Goal: Task Accomplishment & Management: Manage account settings

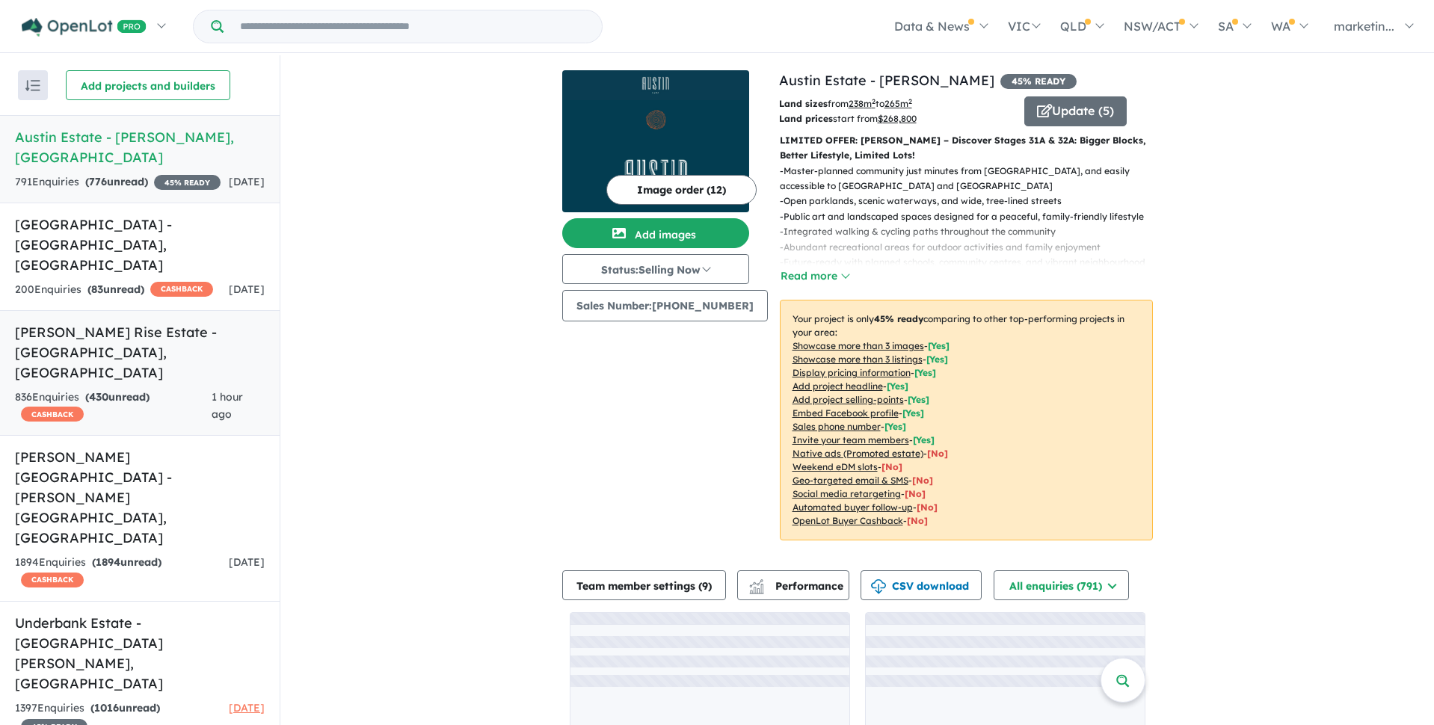
click at [158, 322] on h5 "Taylors Rise Estate - [GEOGRAPHIC_DATA] , [GEOGRAPHIC_DATA]" at bounding box center [140, 352] width 250 height 61
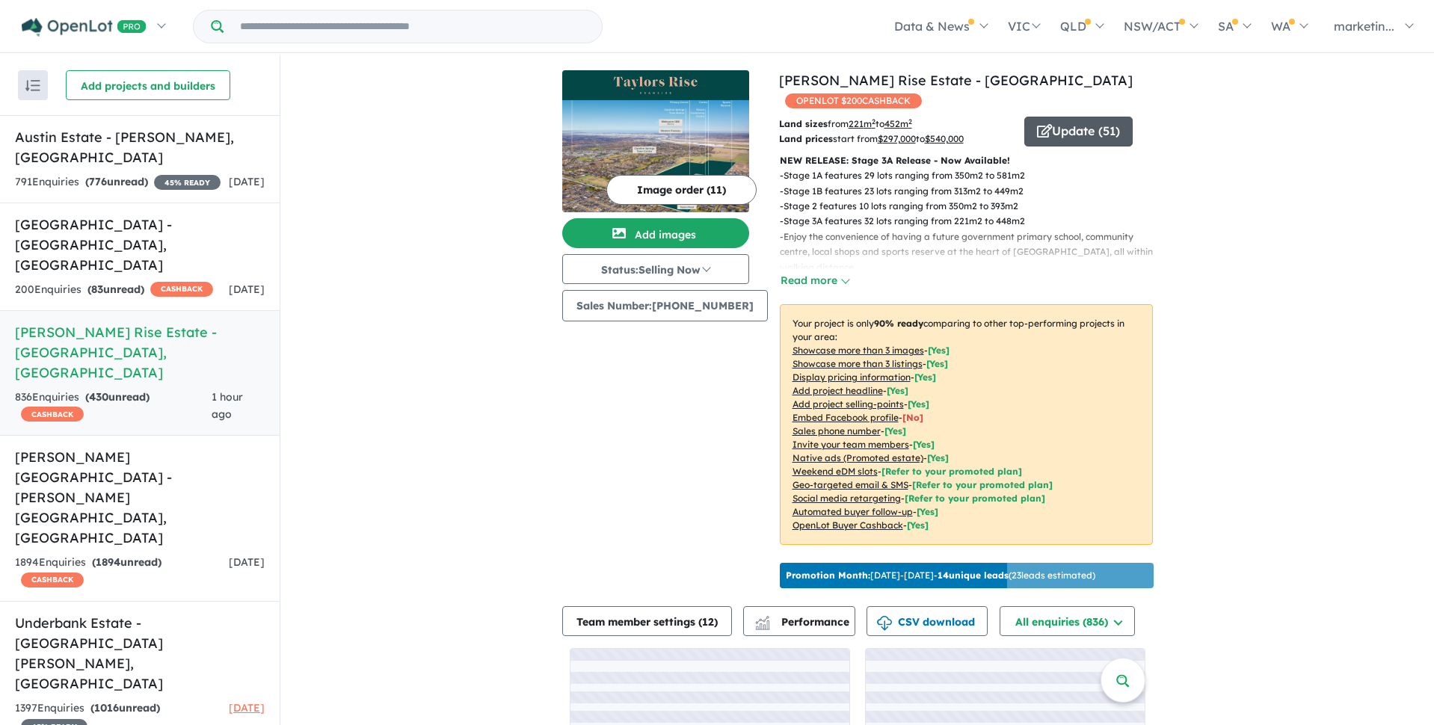
click at [1047, 117] on button "Update ( 51 )" at bounding box center [1079, 132] width 108 height 30
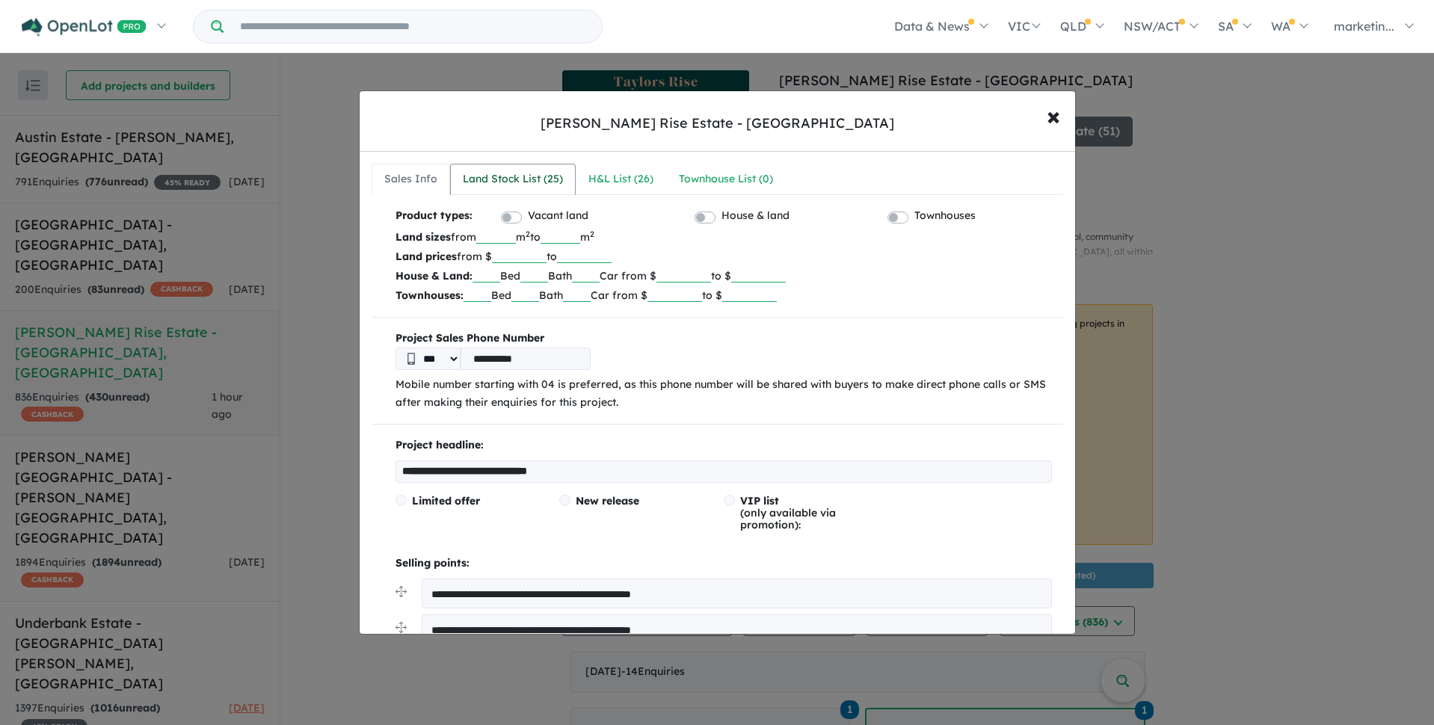
click at [548, 182] on div "Land Stock List ( 25 )" at bounding box center [513, 180] width 100 height 18
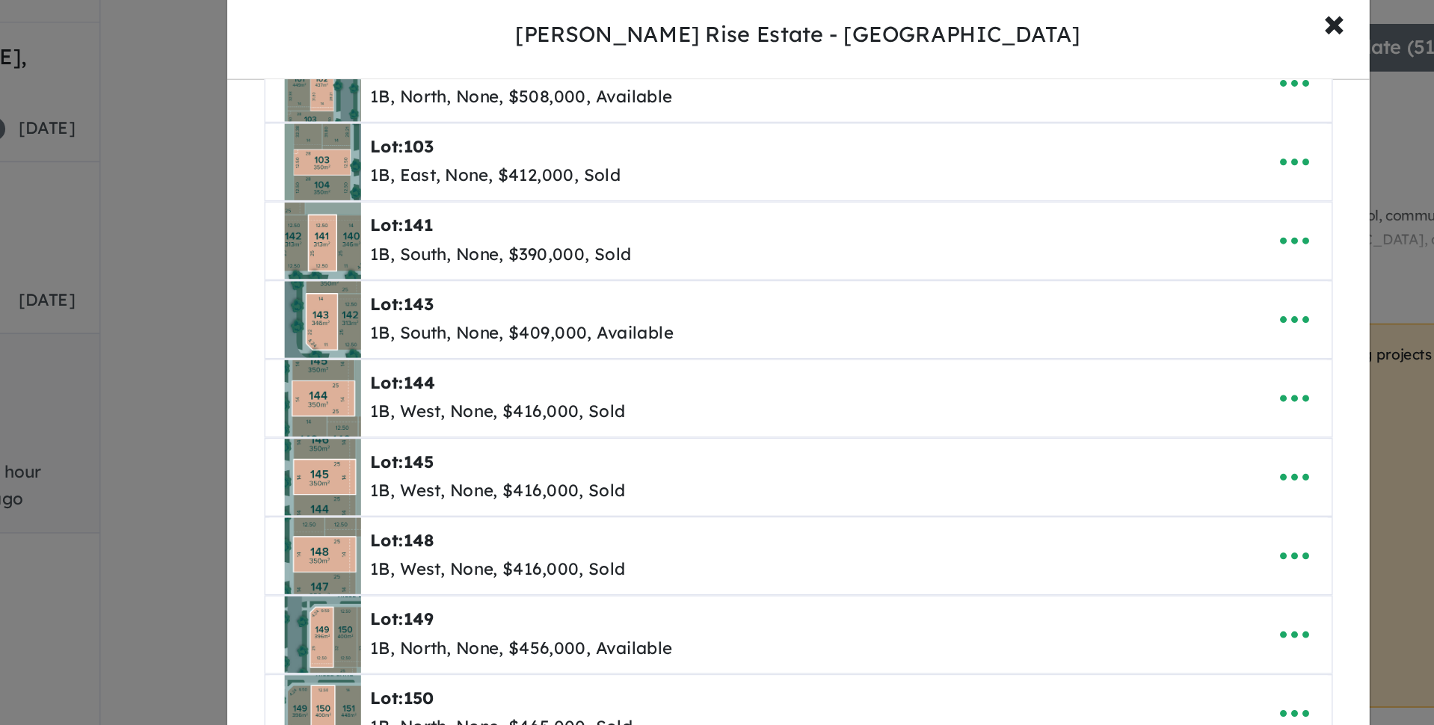
scroll to position [284, 0]
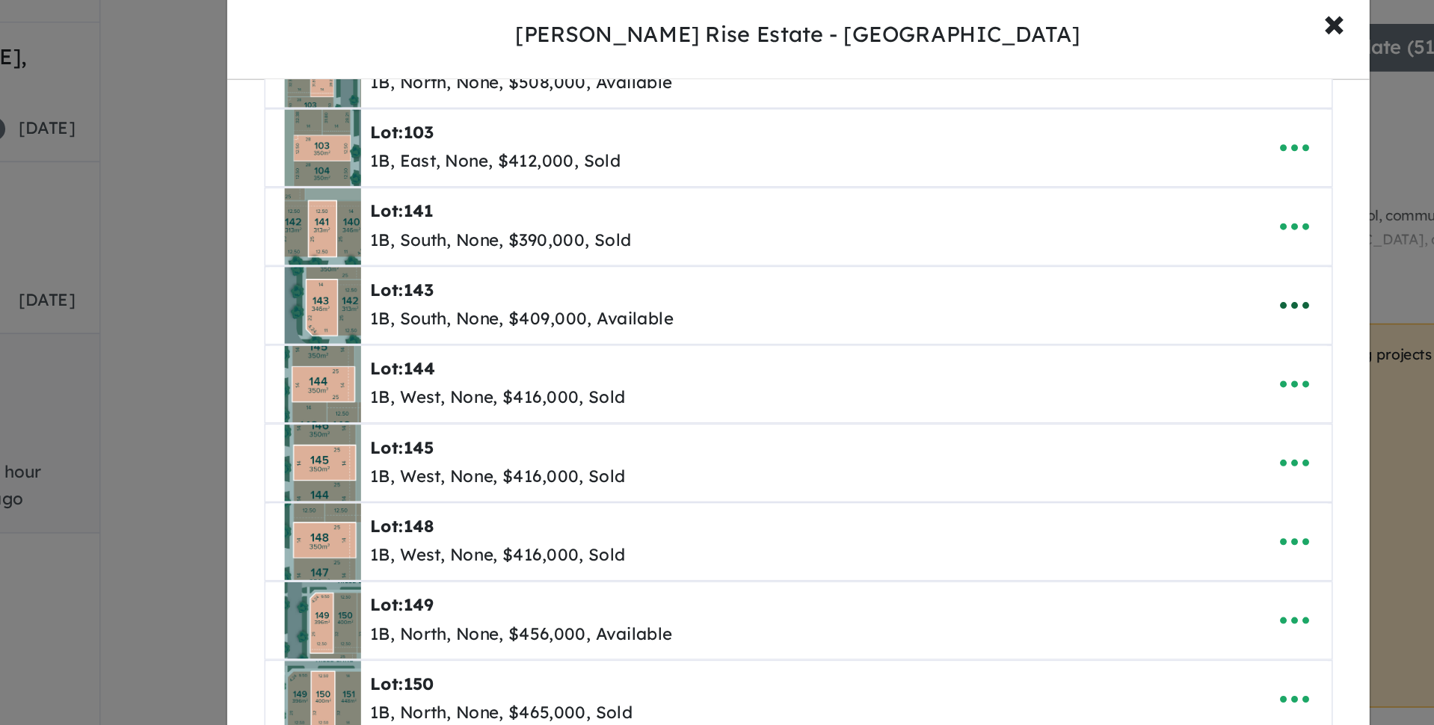
click at [1036, 295] on icon "button" at bounding box center [1028, 293] width 22 height 22
click at [961, 328] on link "Edit" at bounding box center [995, 330] width 111 height 34
select select "*****"
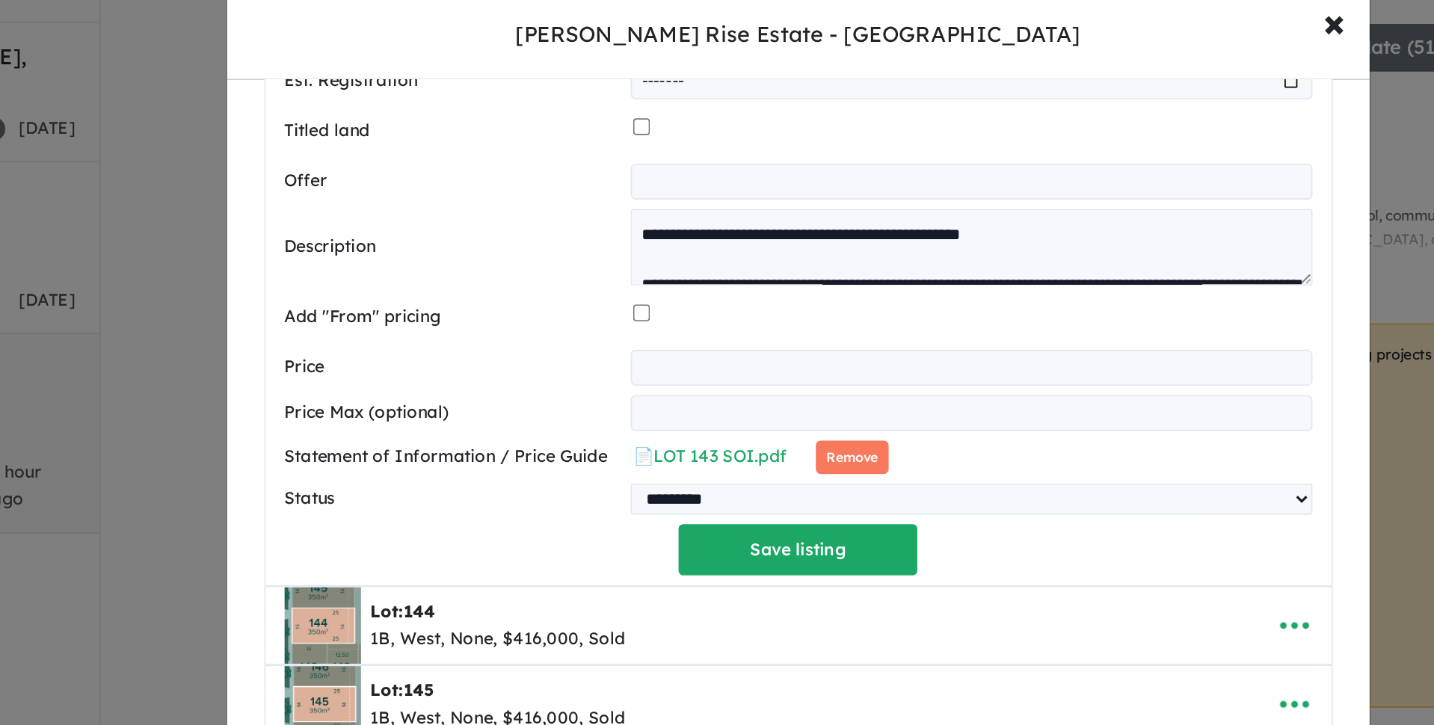
scroll to position [876, 0]
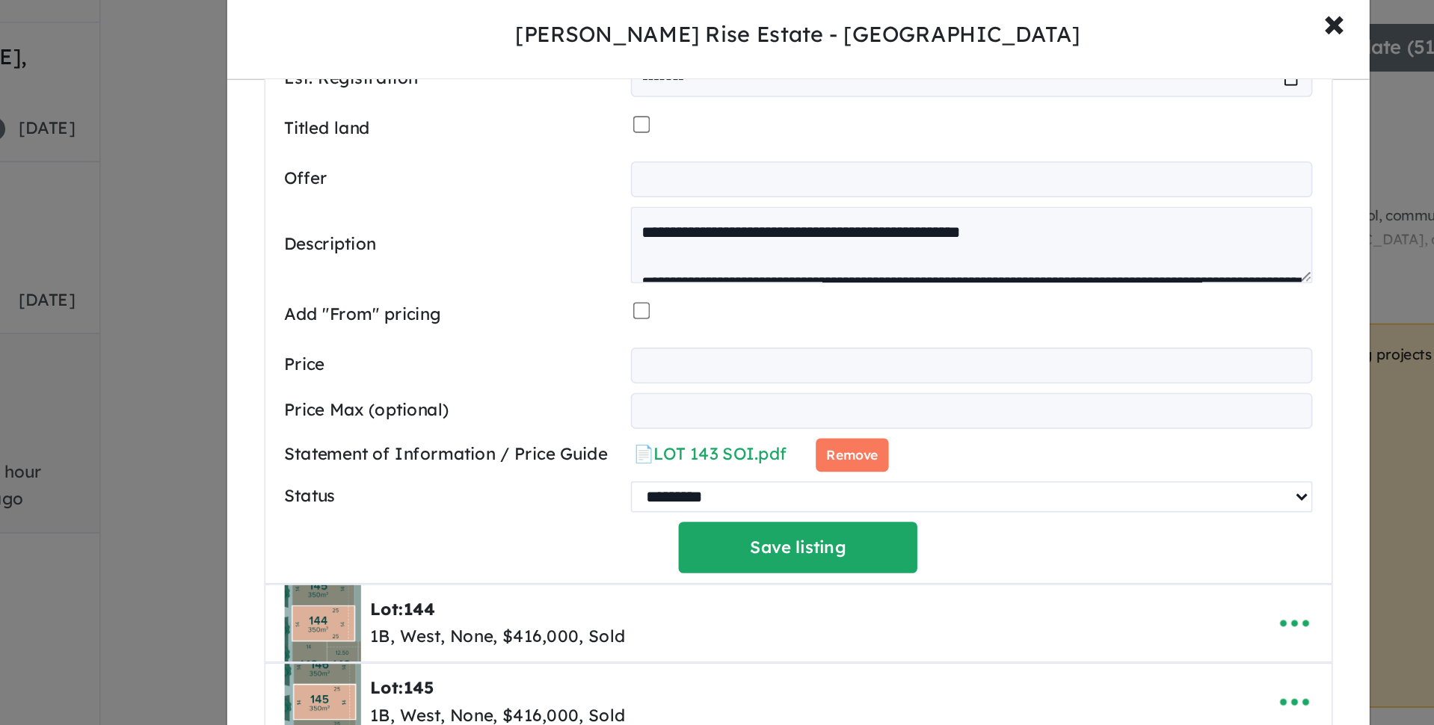
select select "****"
click option "****" at bounding box center [0, 0] width 0 height 0
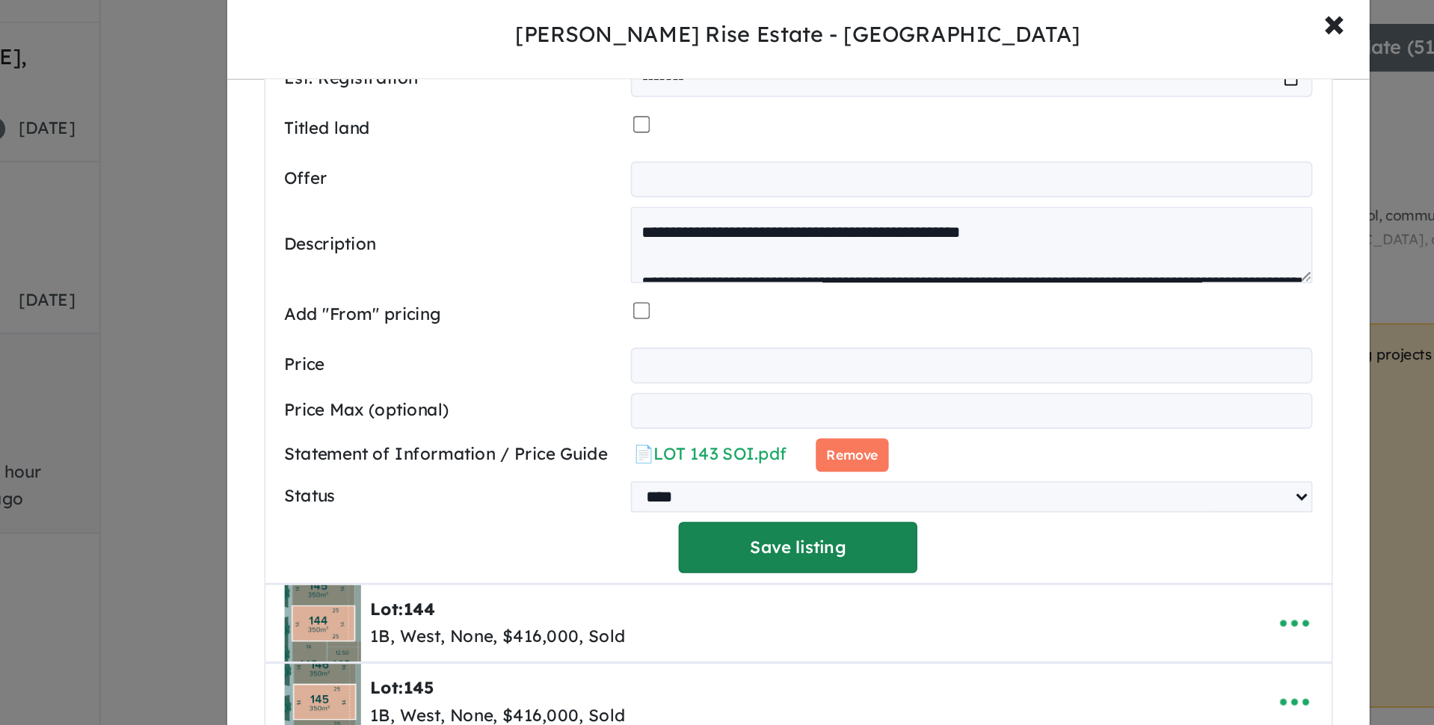
click at [669, 442] on button "Save listing" at bounding box center [717, 444] width 150 height 32
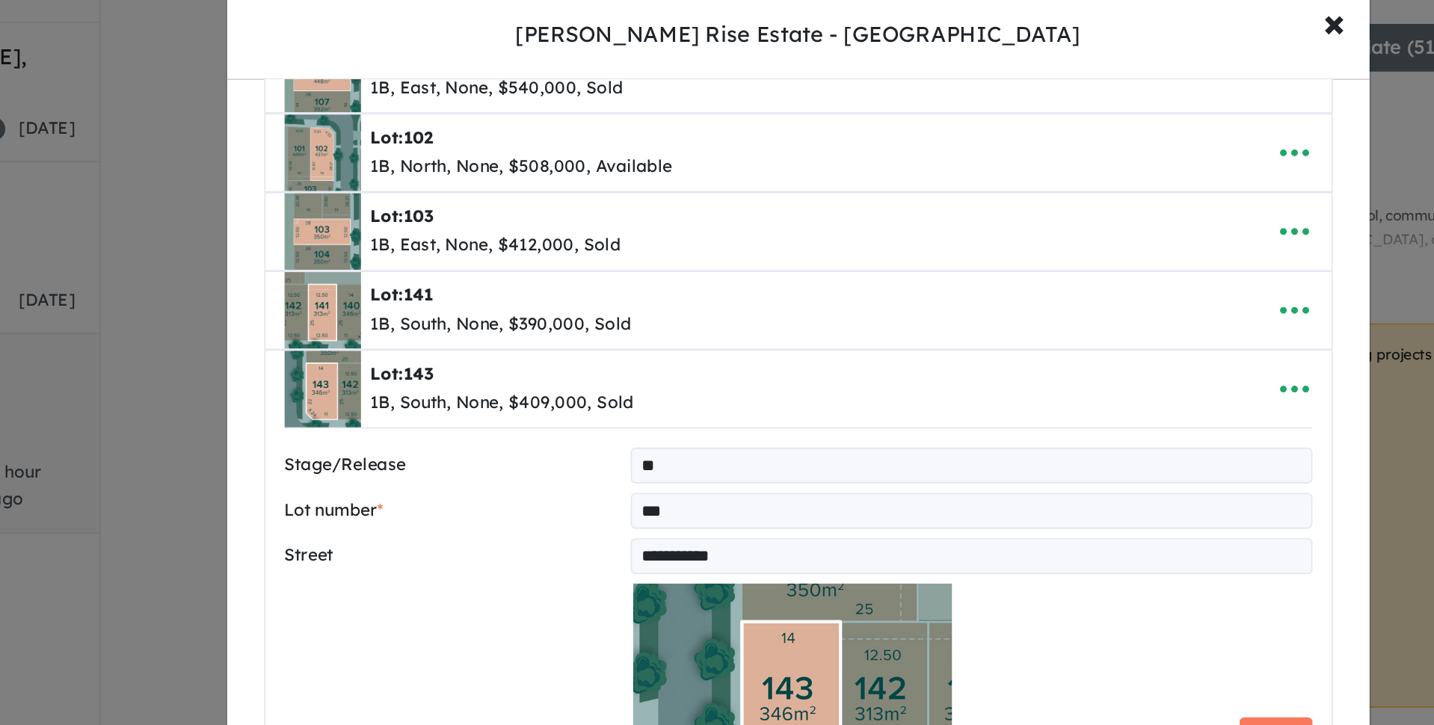
select select "*****"
select select "****"
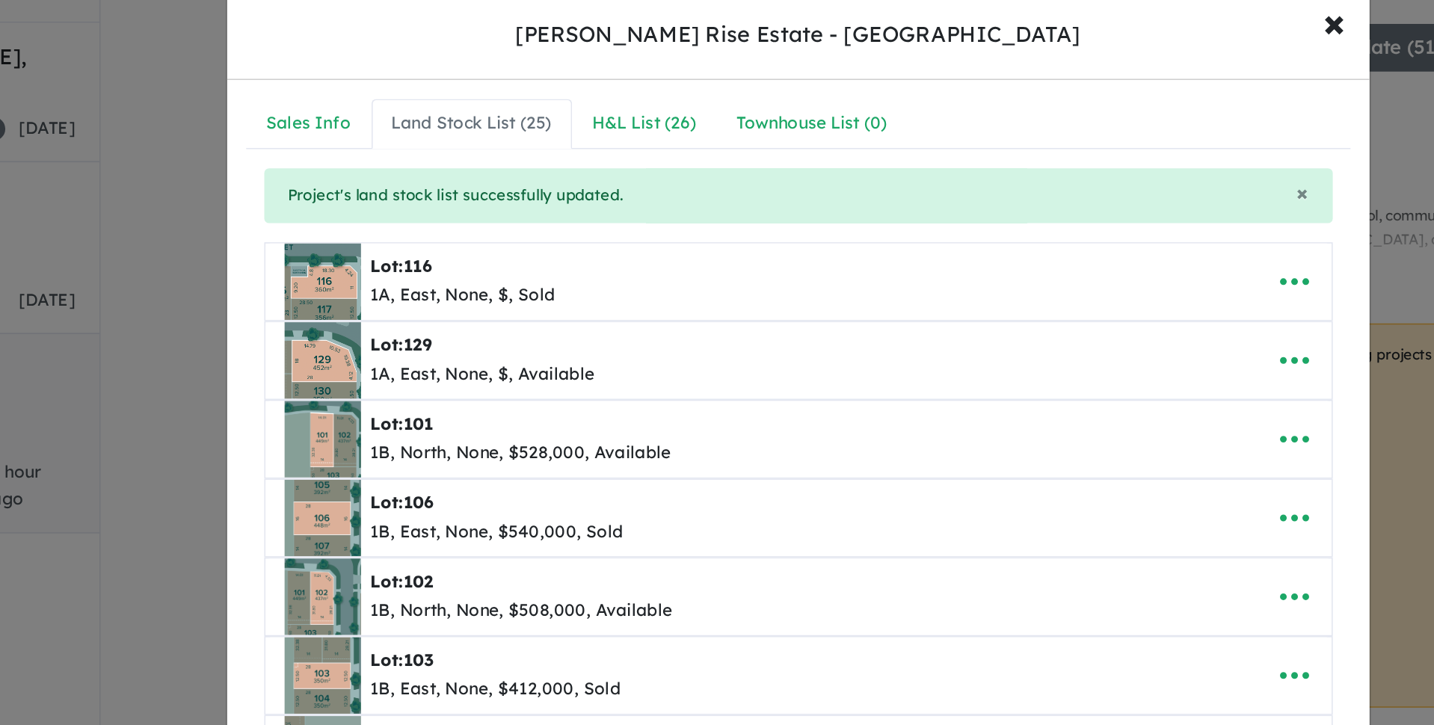
scroll to position [0, 0]
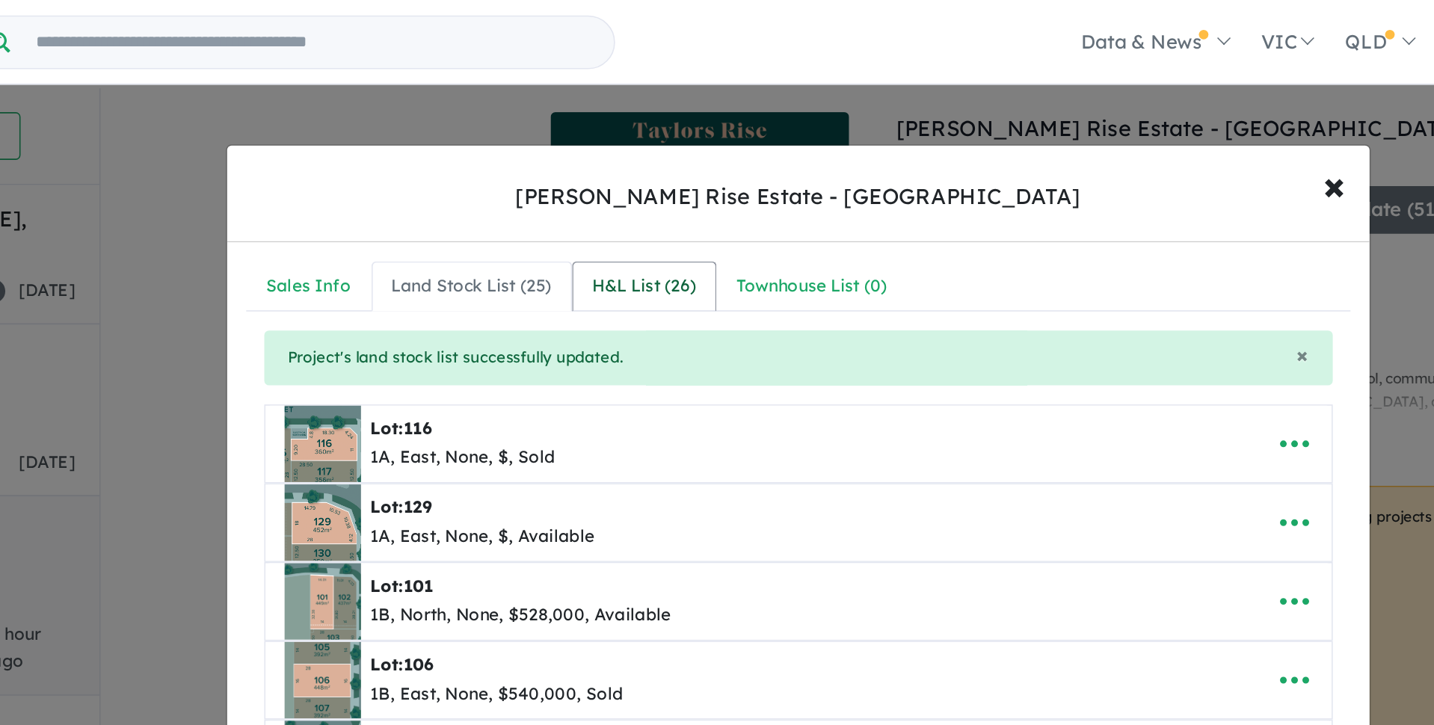
click at [631, 181] on div "H&L List ( 26 )" at bounding box center [621, 180] width 65 height 18
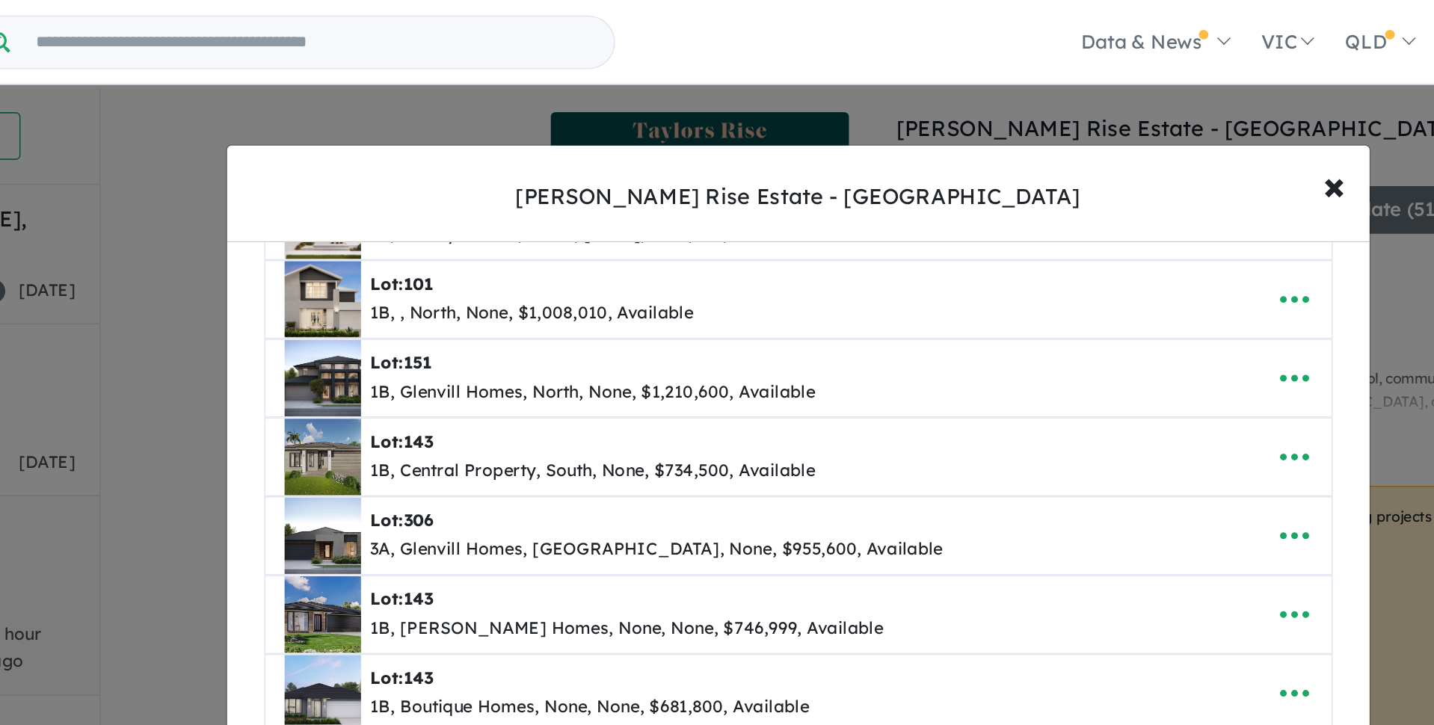
scroll to position [144, 0]
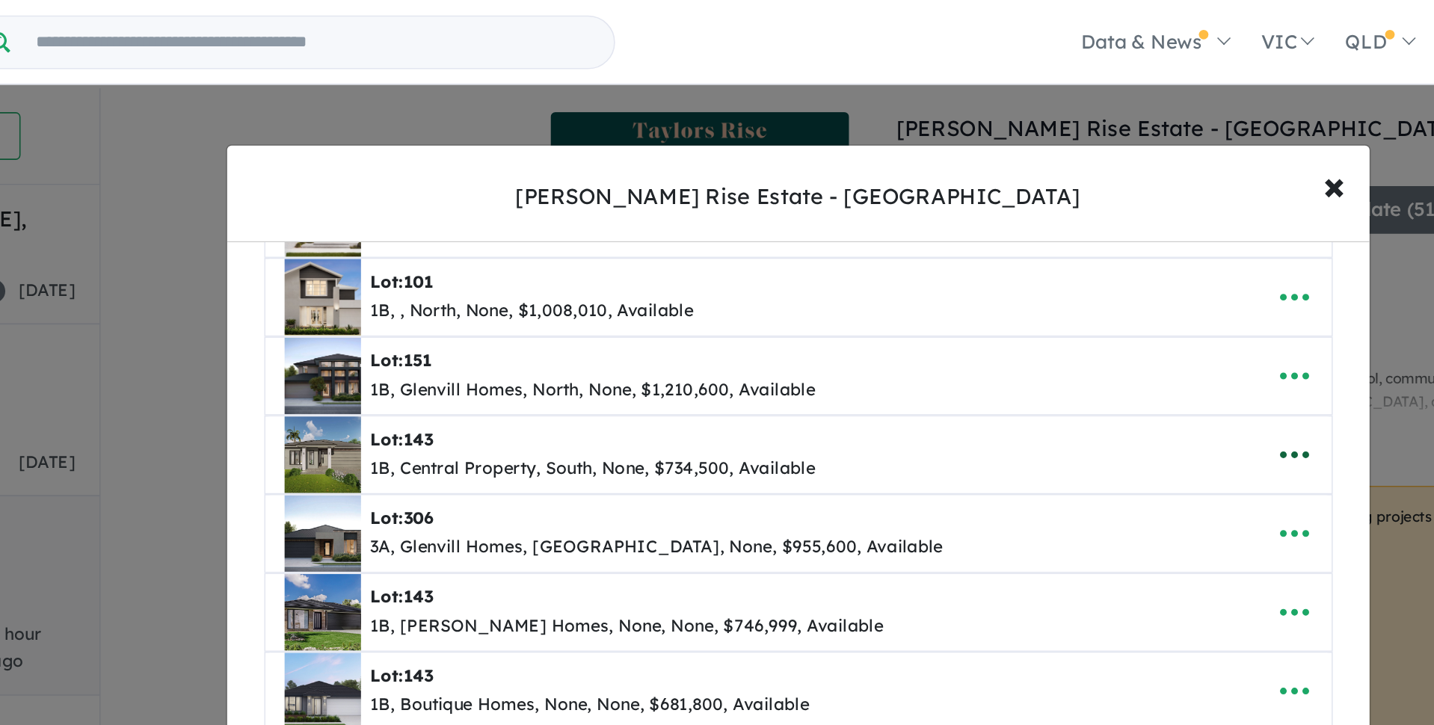
click at [1035, 286] on icon "button" at bounding box center [1028, 285] width 18 height 4
click at [980, 360] on link "Remove" at bounding box center [995, 356] width 111 height 34
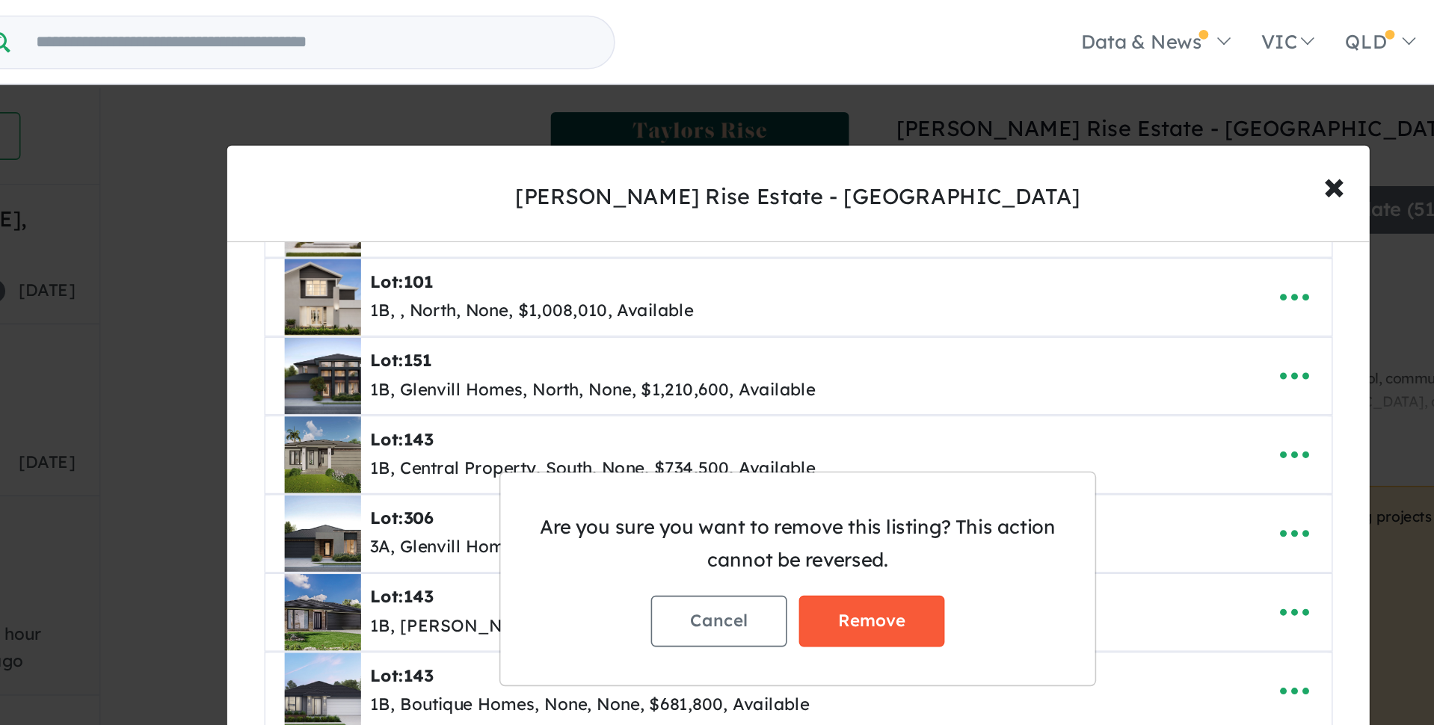
click at [784, 390] on button "Remove" at bounding box center [763, 389] width 91 height 32
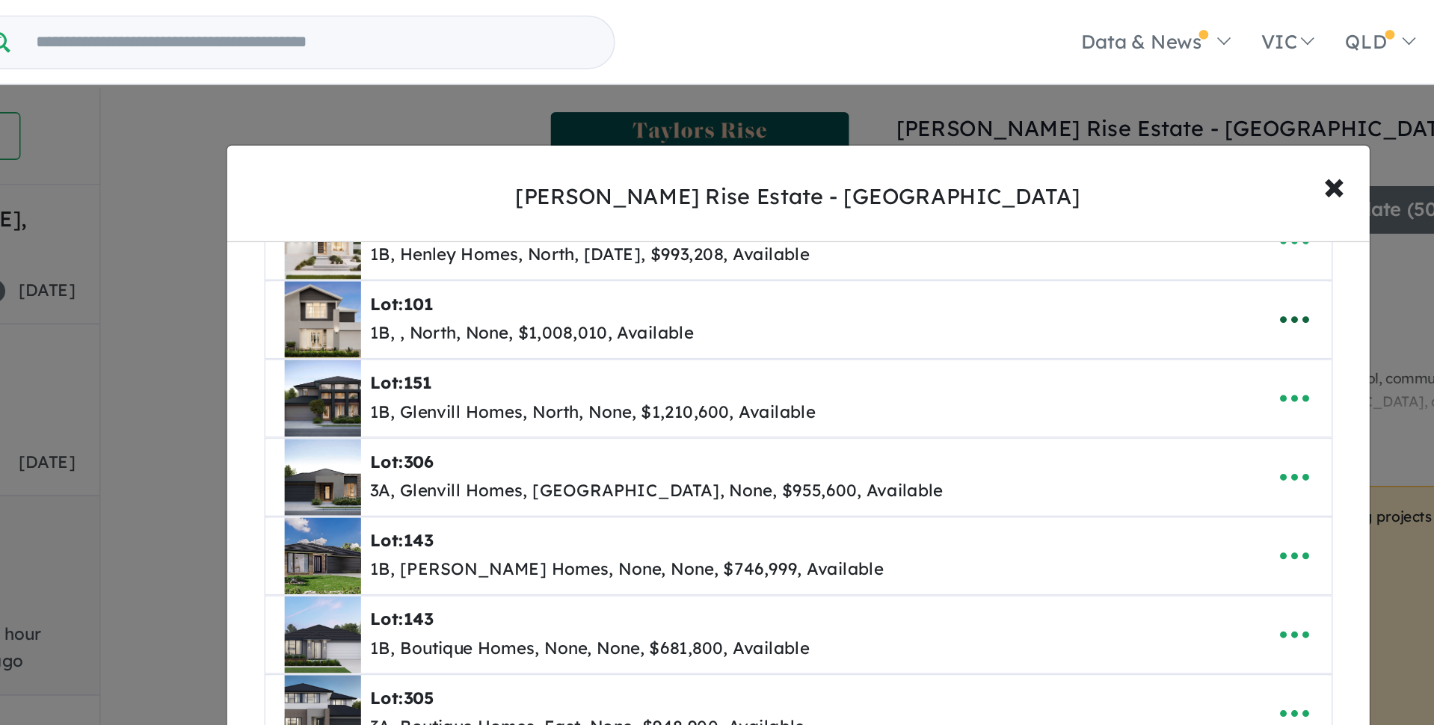
scroll to position [177, 0]
click at [1034, 346] on icon "button" at bounding box center [1028, 347] width 18 height 4
click at [998, 276] on link "Remove" at bounding box center [995, 279] width 111 height 34
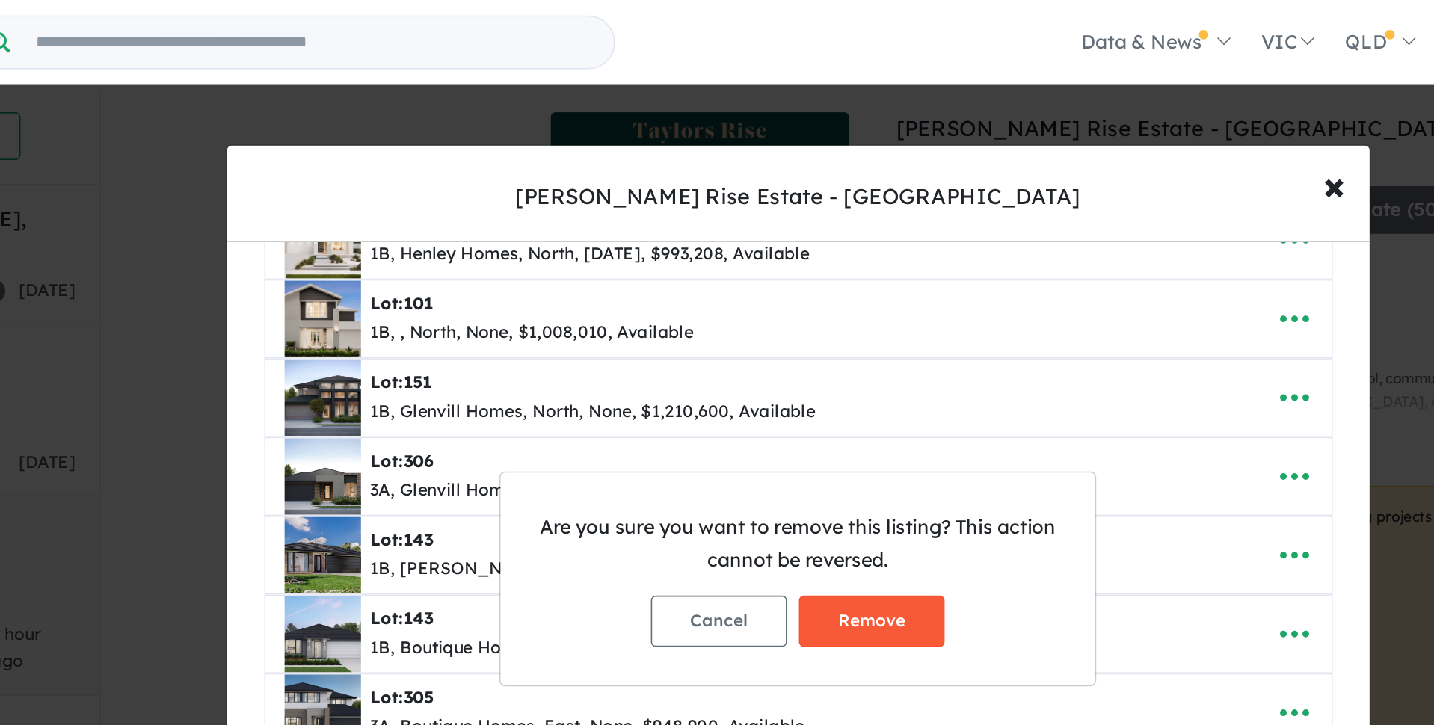
click at [794, 389] on button "Remove" at bounding box center [763, 389] width 91 height 32
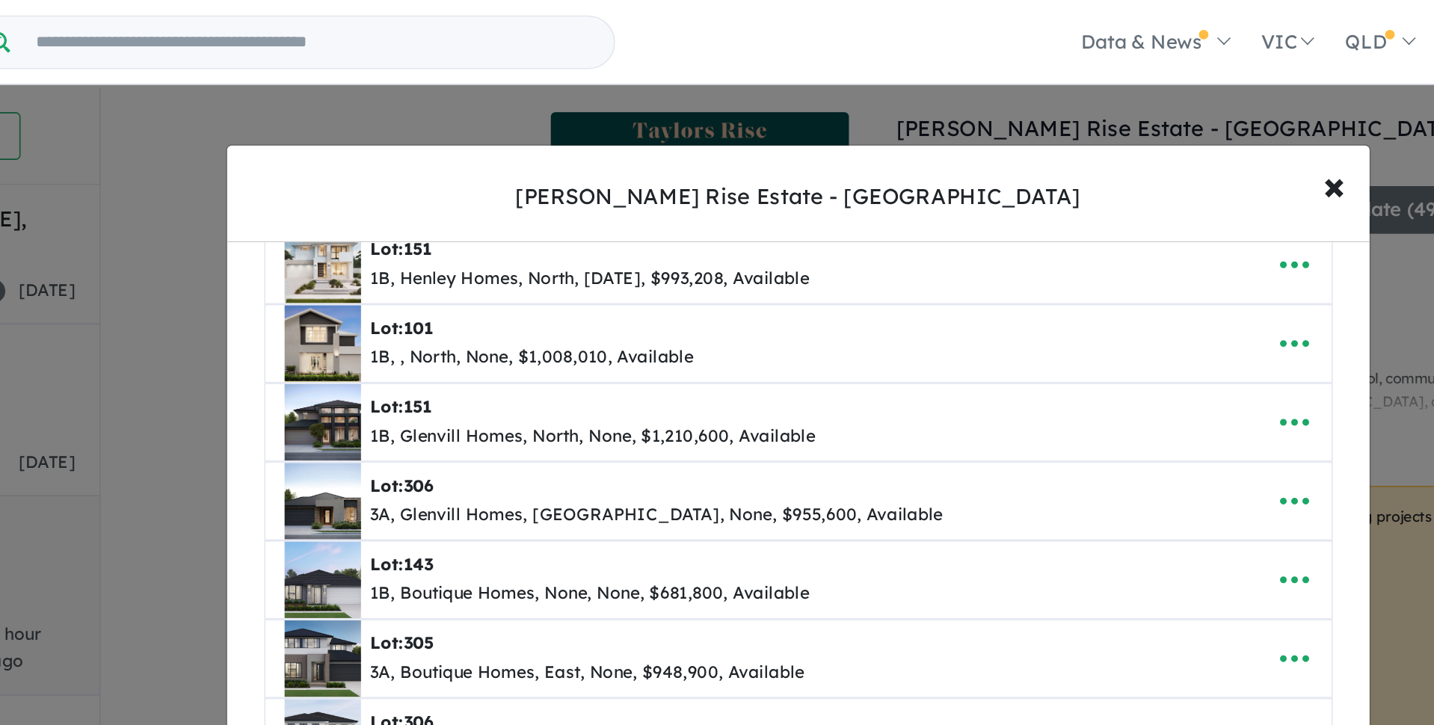
scroll to position [161, 0]
click at [1033, 365] on icon "button" at bounding box center [1028, 364] width 18 height 4
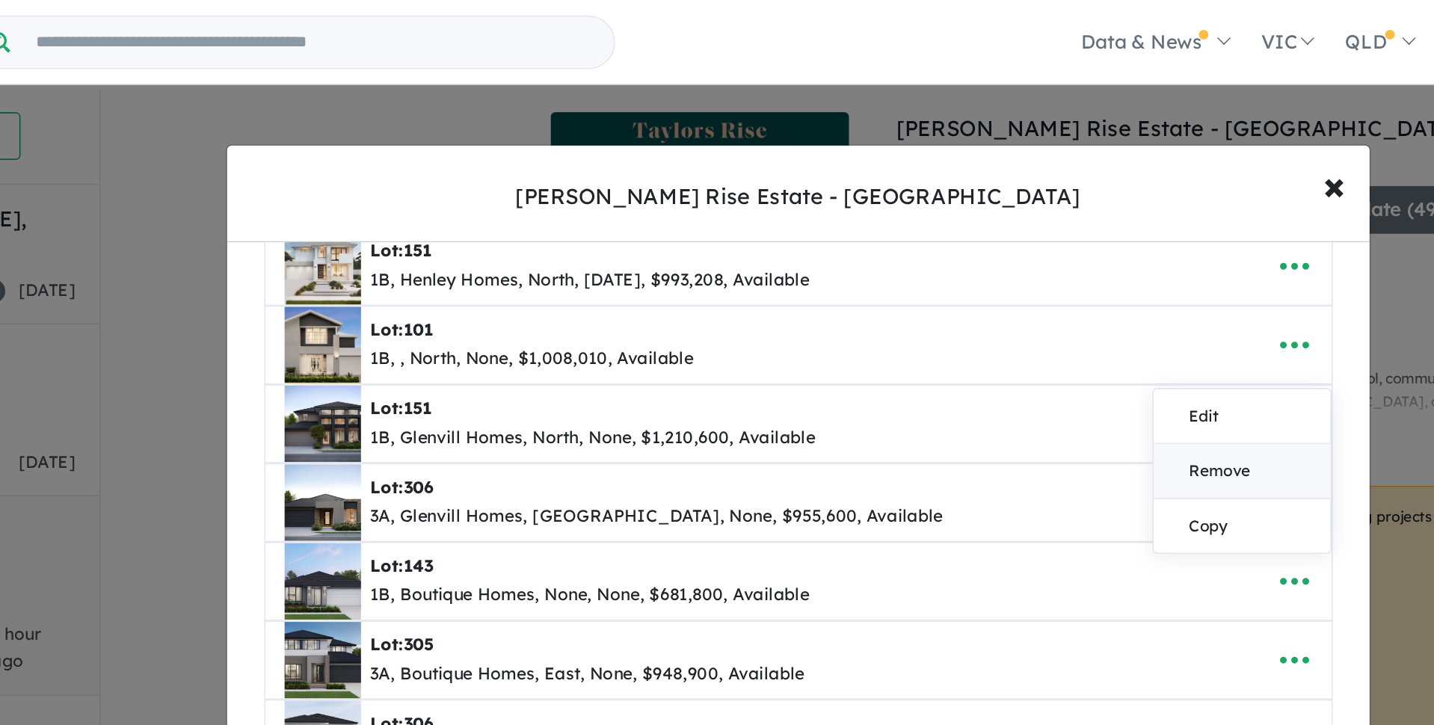
click at [1002, 294] on link "Remove" at bounding box center [995, 295] width 111 height 34
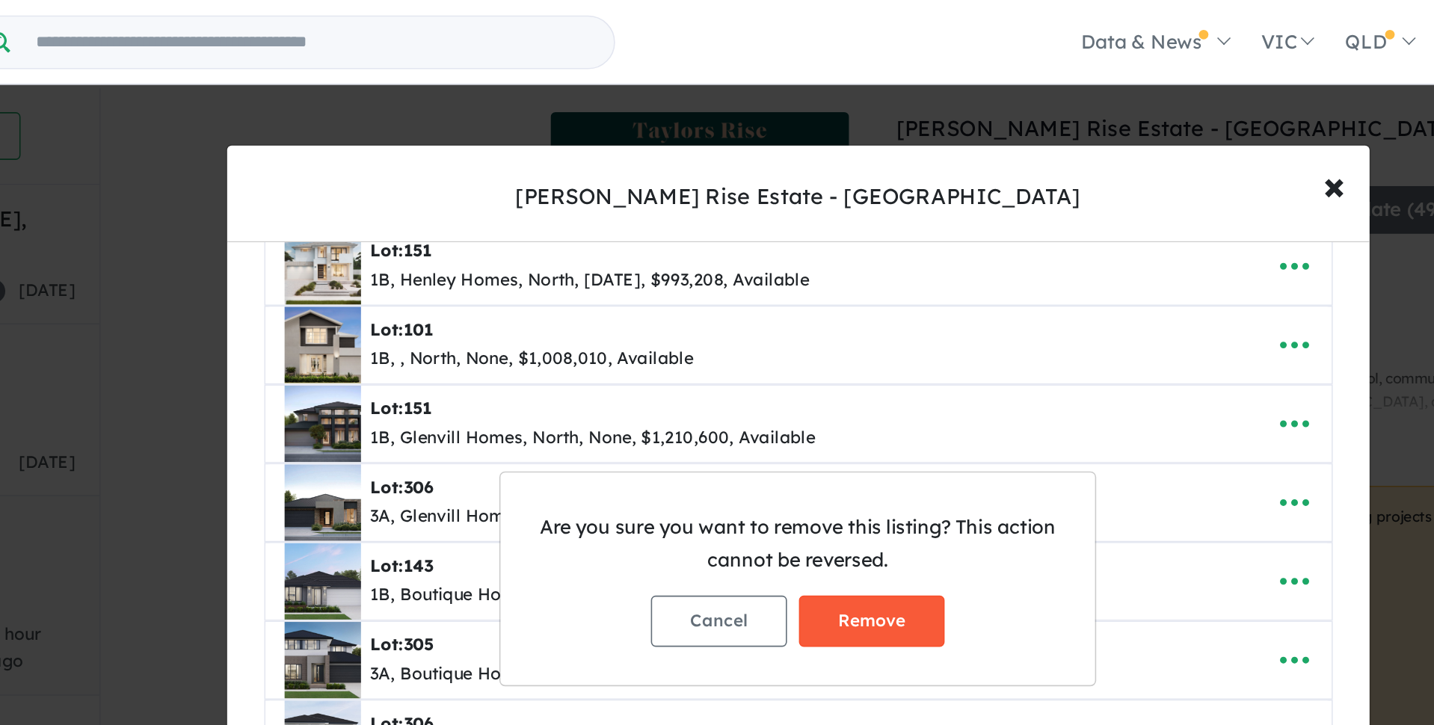
click at [792, 388] on button "Remove" at bounding box center [763, 389] width 91 height 32
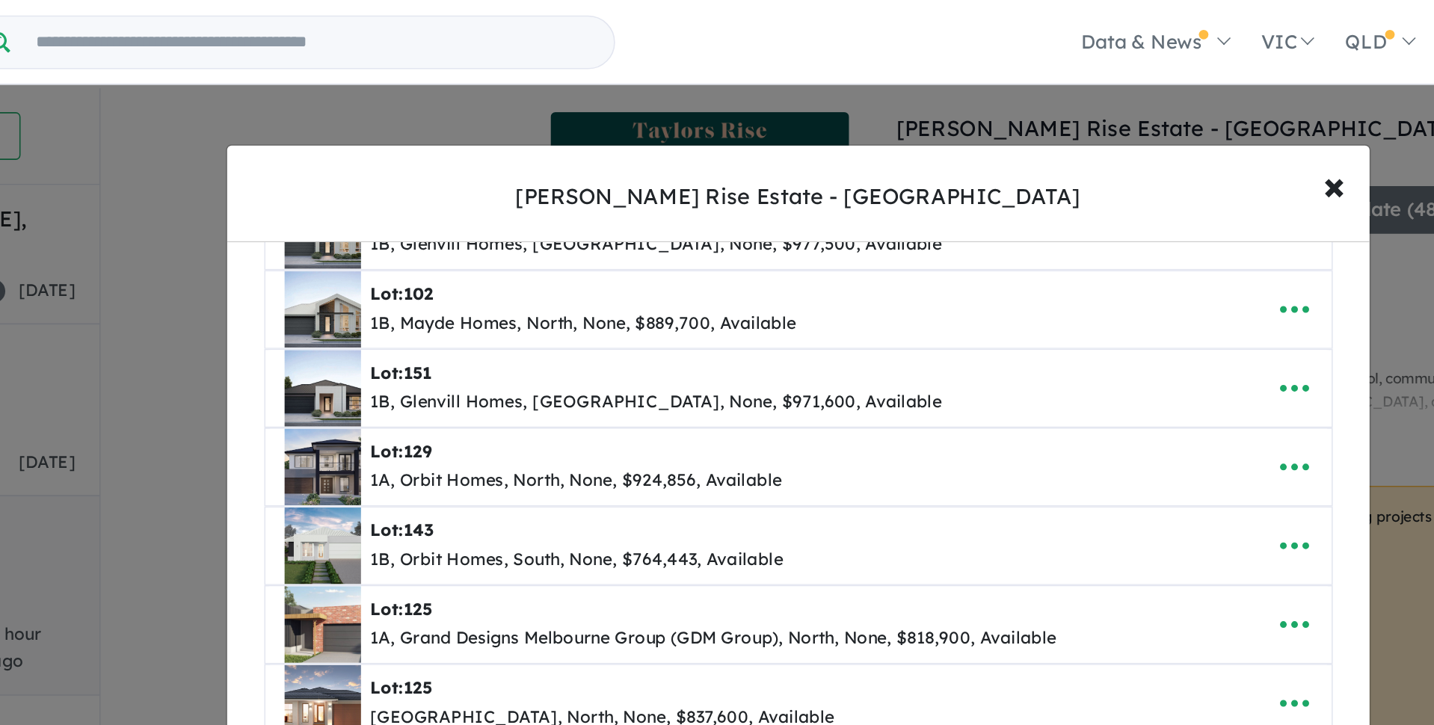
scroll to position [917, 0]
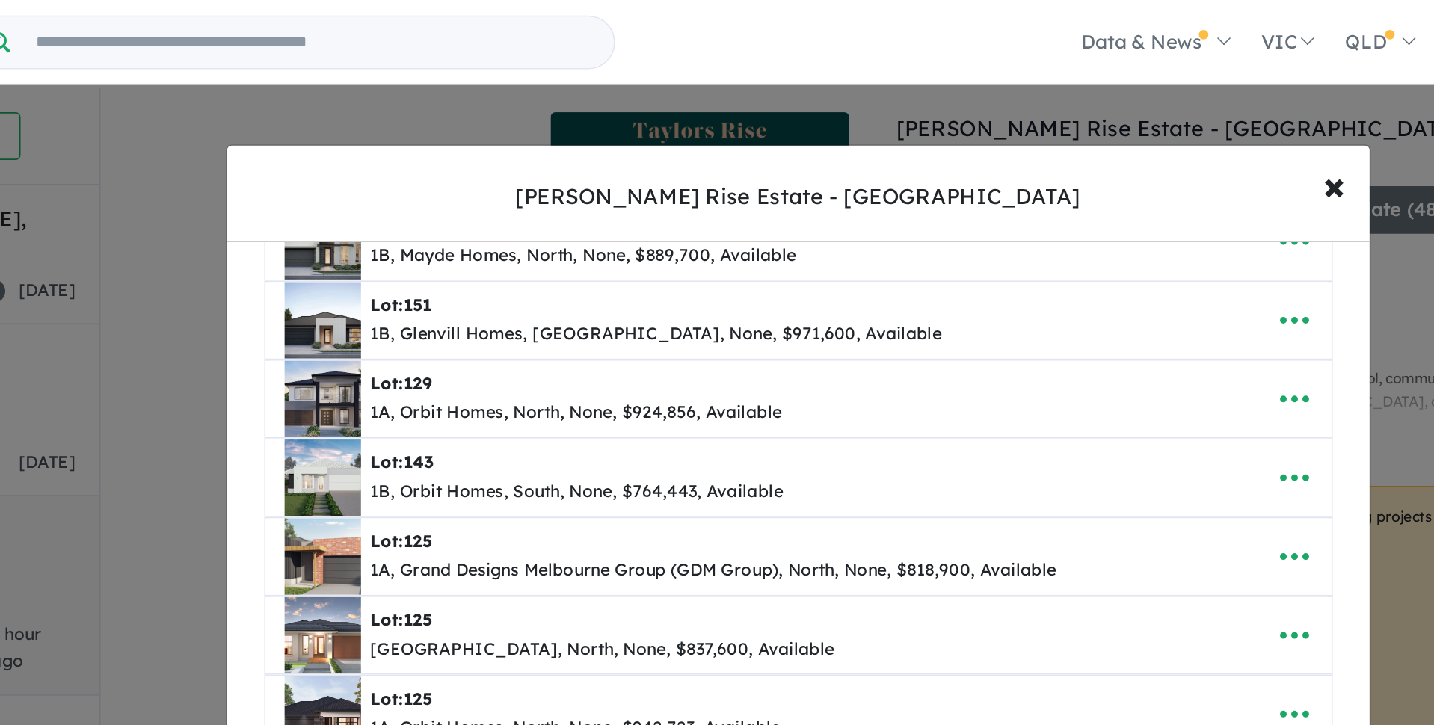
click at [1028, 297] on icon "button" at bounding box center [1028, 299] width 18 height 4
click at [967, 374] on link "Remove" at bounding box center [995, 370] width 111 height 34
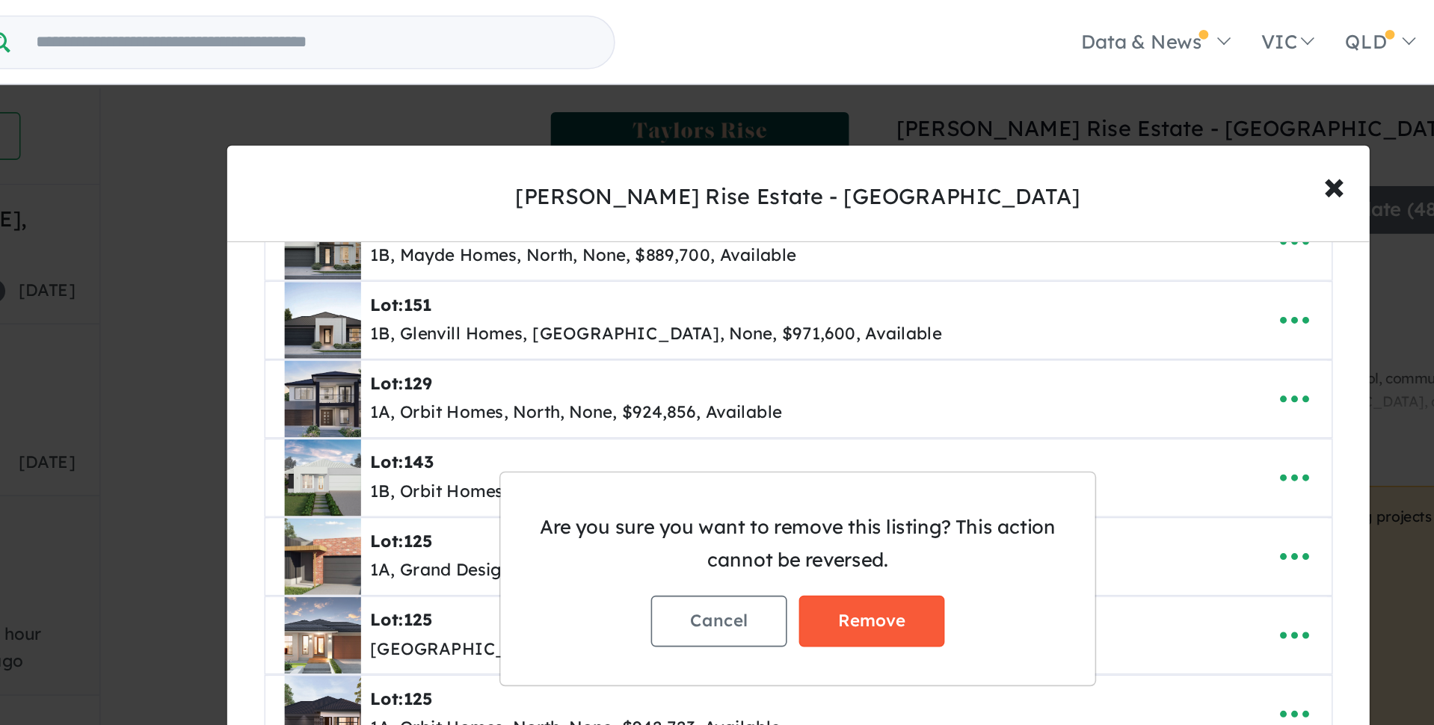
click at [778, 383] on button "Remove" at bounding box center [763, 389] width 91 height 32
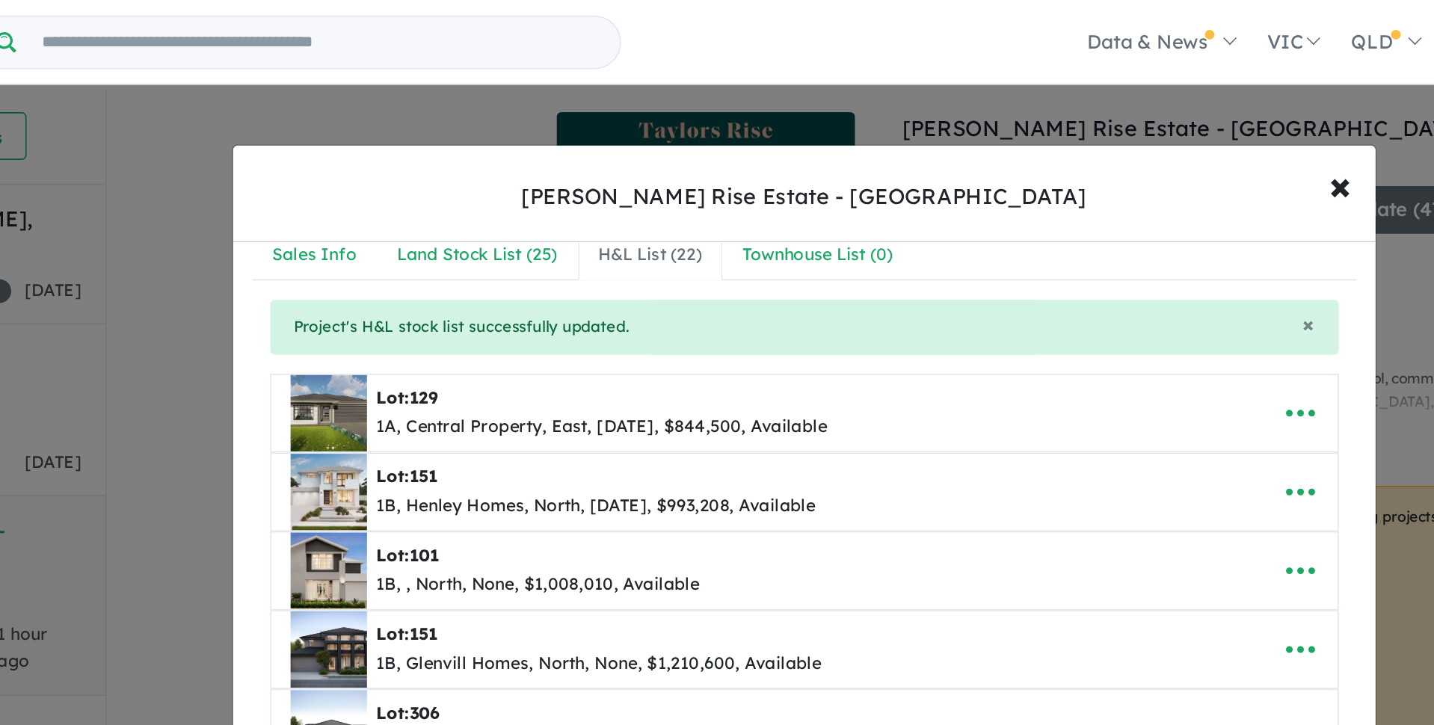
scroll to position [0, 0]
